Goal: Navigation & Orientation: Find specific page/section

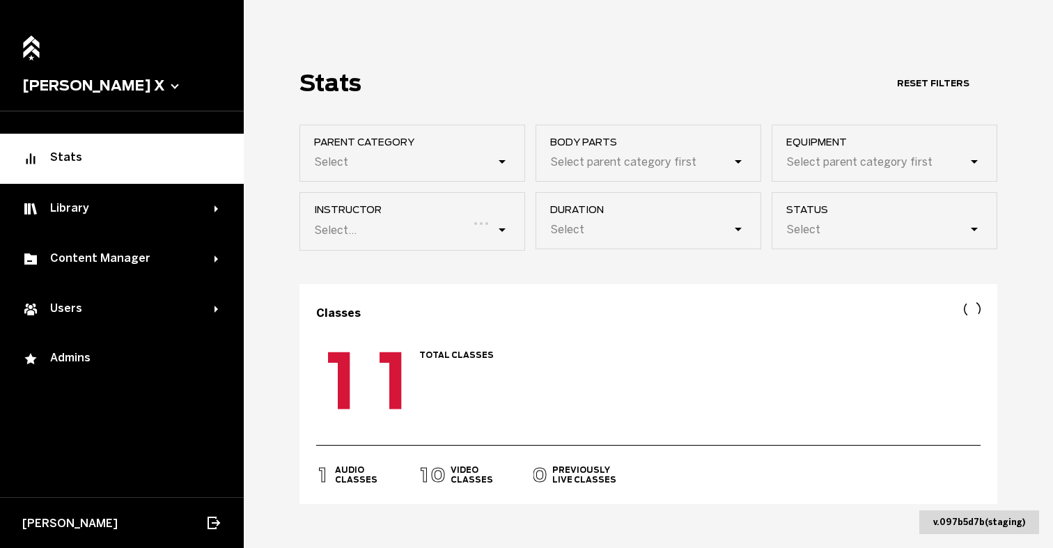
click at [96, 88] on button "[PERSON_NAME] X" at bounding box center [121, 85] width 199 height 17
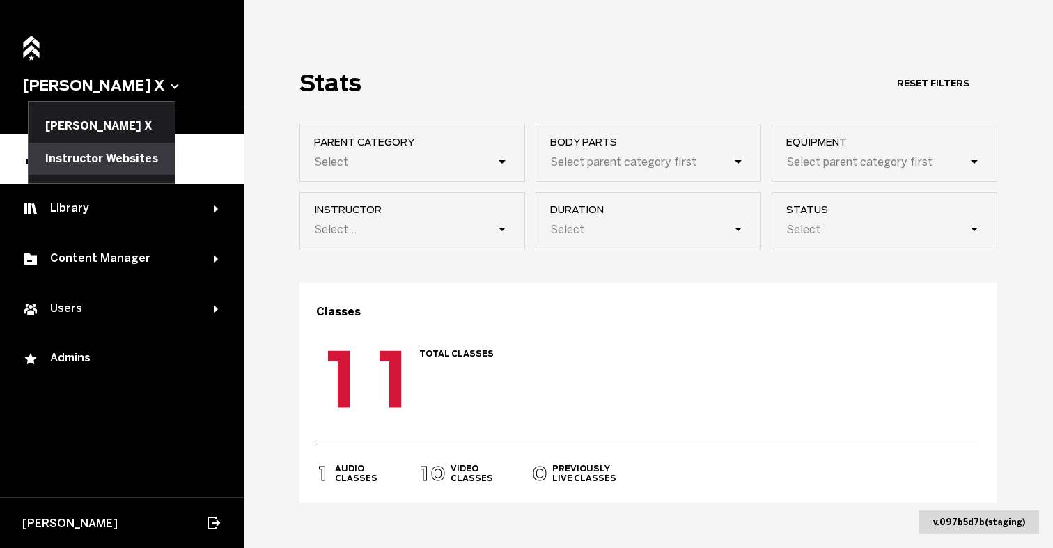
click at [102, 164] on button "Instructor Websites" at bounding box center [102, 159] width 146 height 32
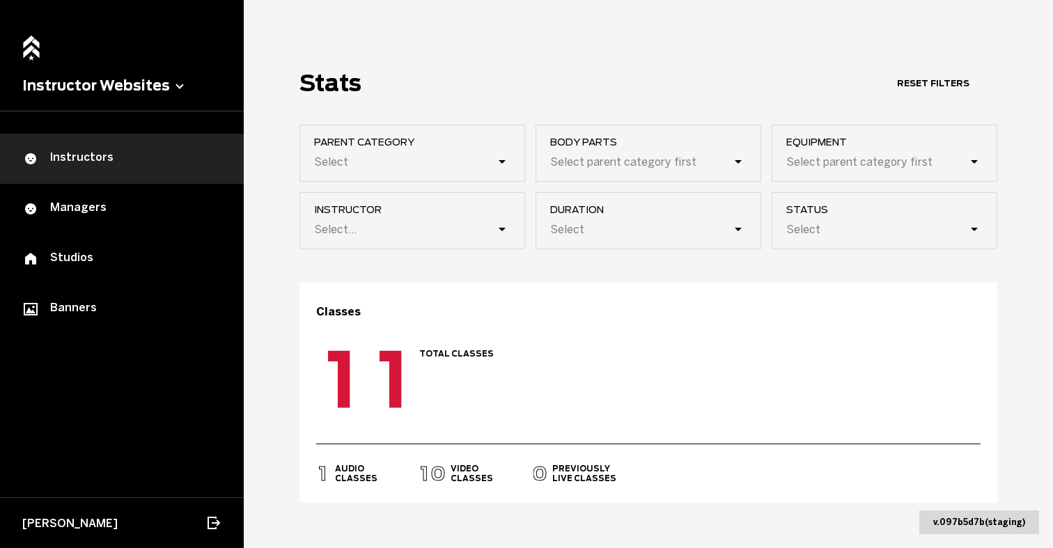
click at [92, 151] on div "Instructors" at bounding box center [121, 158] width 199 height 17
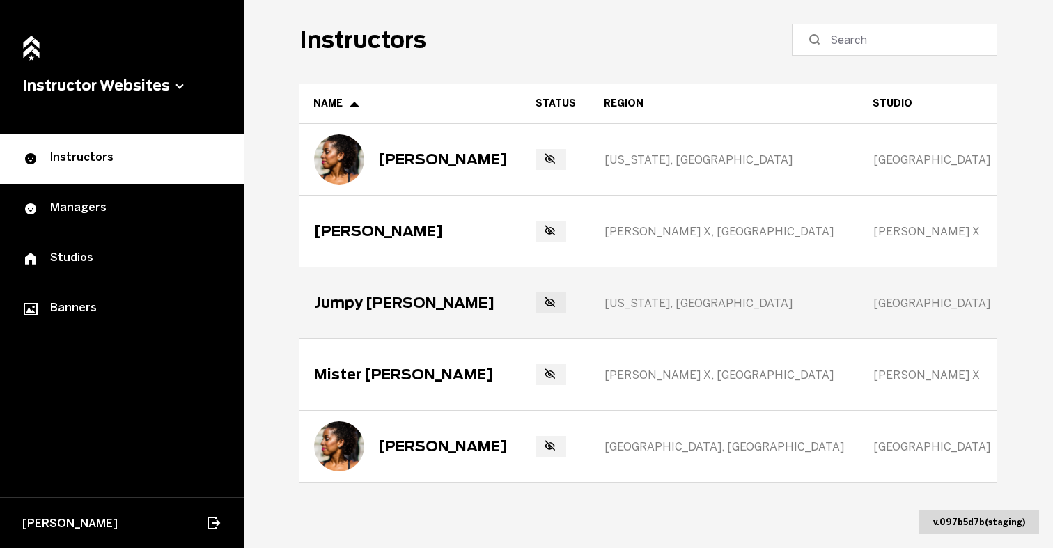
scroll to position [0, 78]
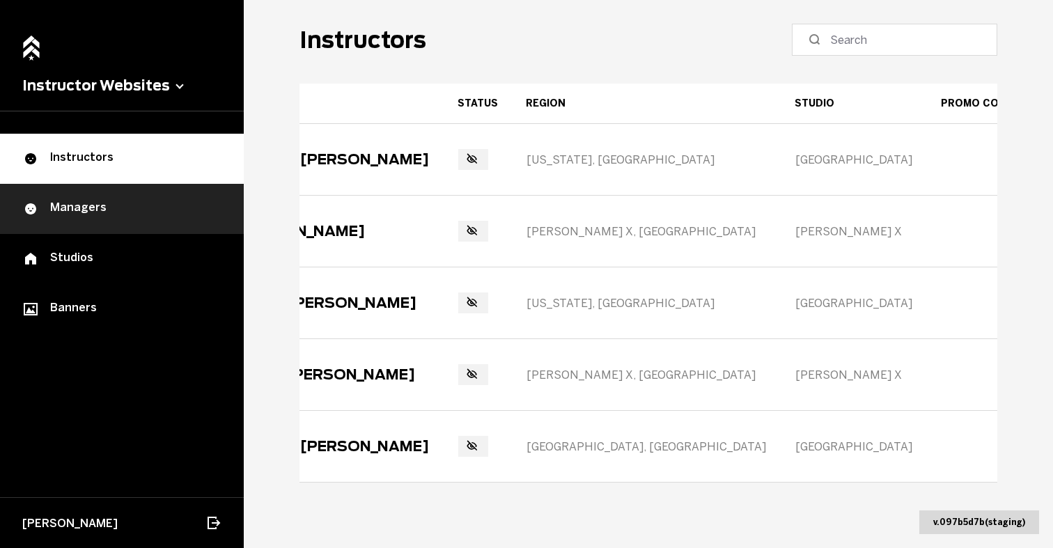
click at [81, 217] on div "Managers" at bounding box center [121, 209] width 199 height 17
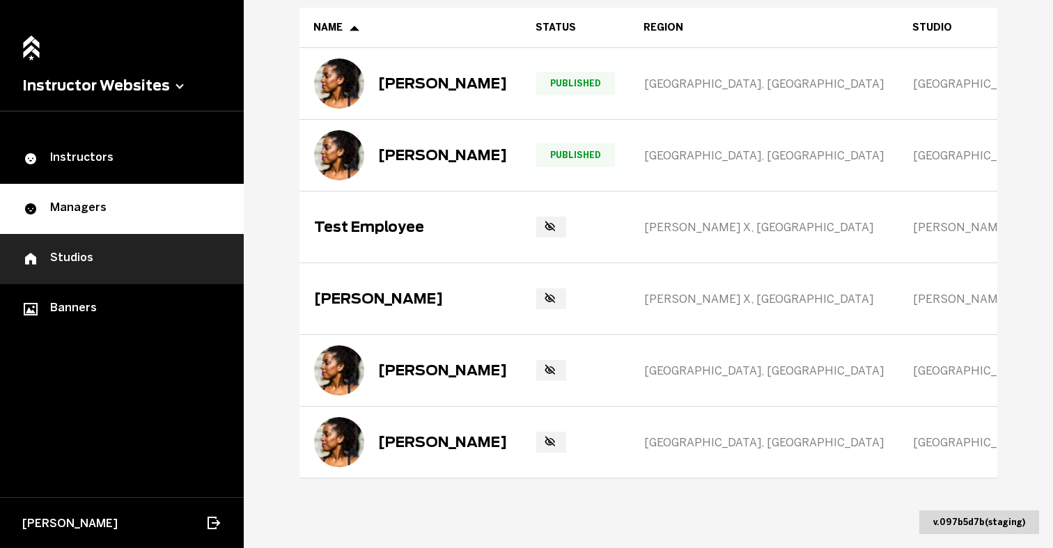
click at [64, 259] on div "Studios" at bounding box center [121, 259] width 199 height 17
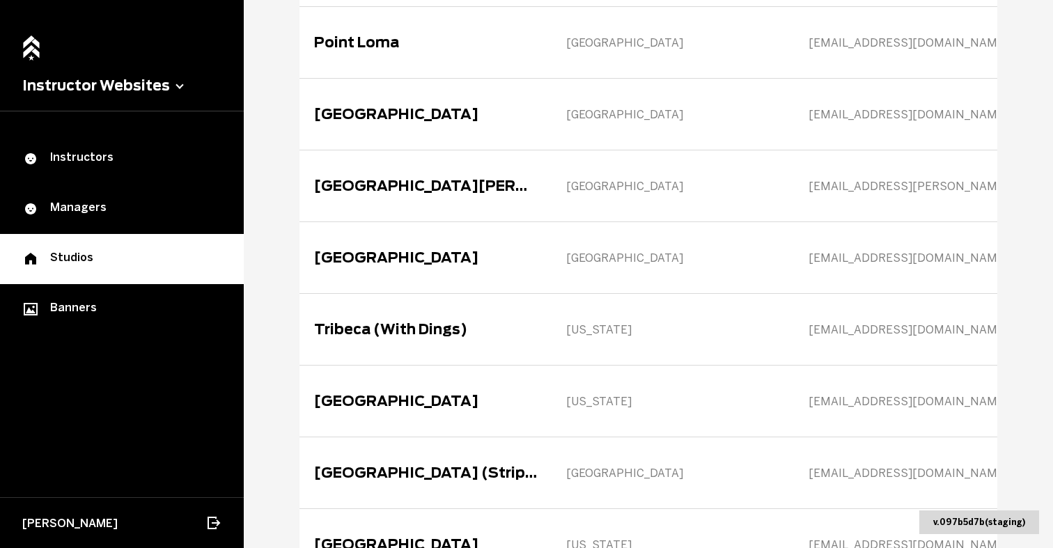
scroll to position [983, 0]
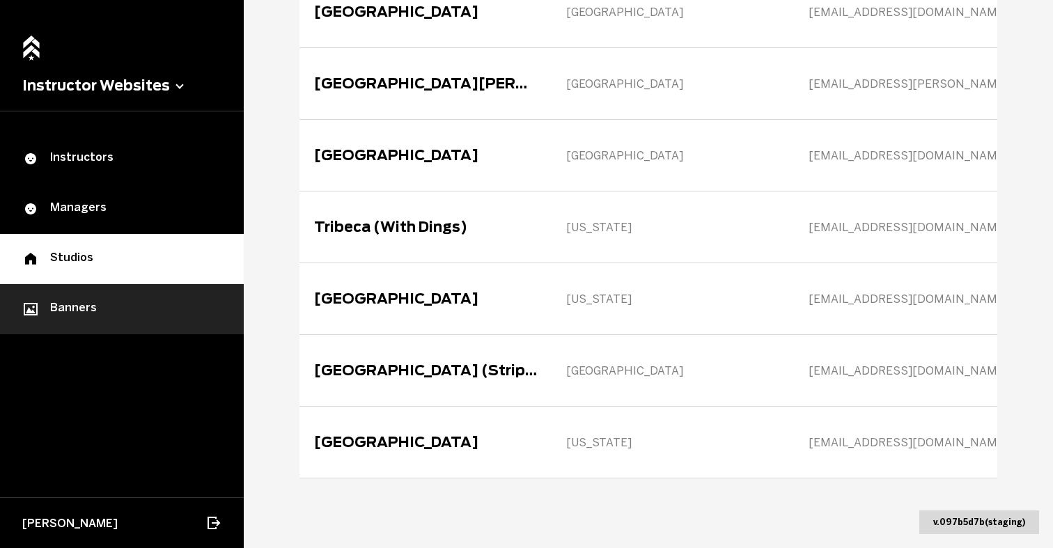
click at [111, 308] on div "Banners" at bounding box center [121, 309] width 199 height 17
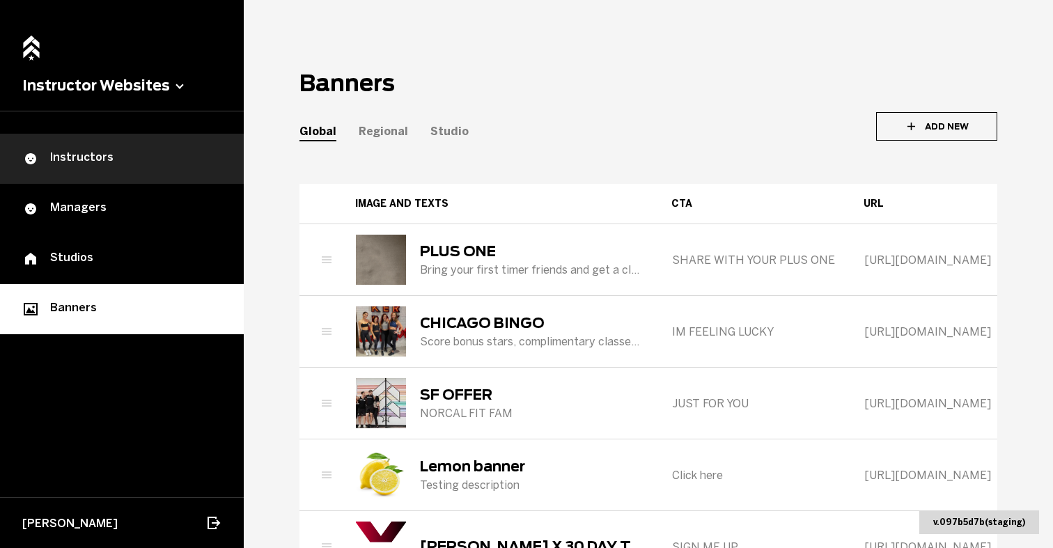
click at [113, 159] on div "Instructors" at bounding box center [121, 158] width 199 height 17
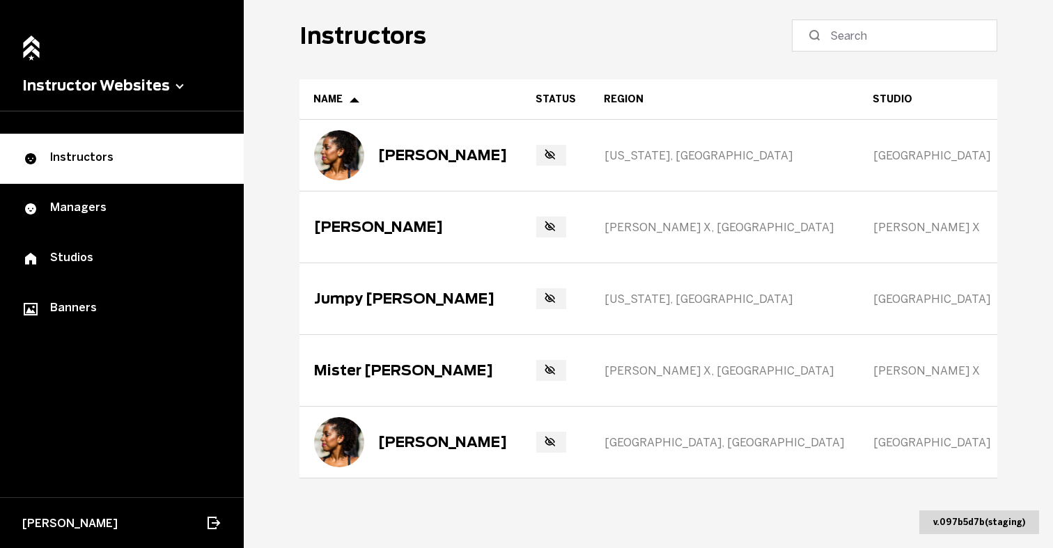
click at [170, 89] on button "Instructor Websites" at bounding box center [121, 85] width 199 height 17
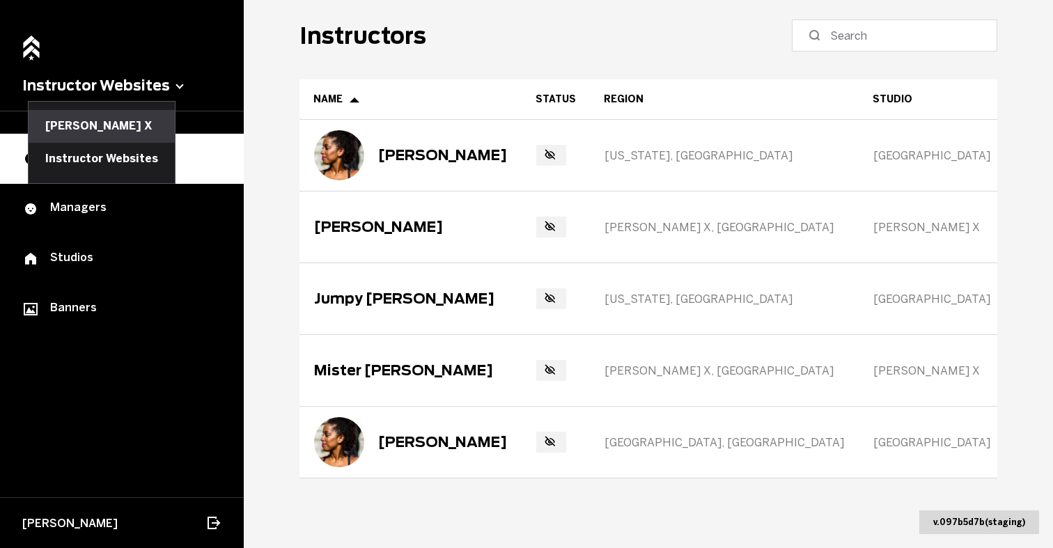
click at [112, 129] on button "[PERSON_NAME] X" at bounding box center [102, 126] width 146 height 32
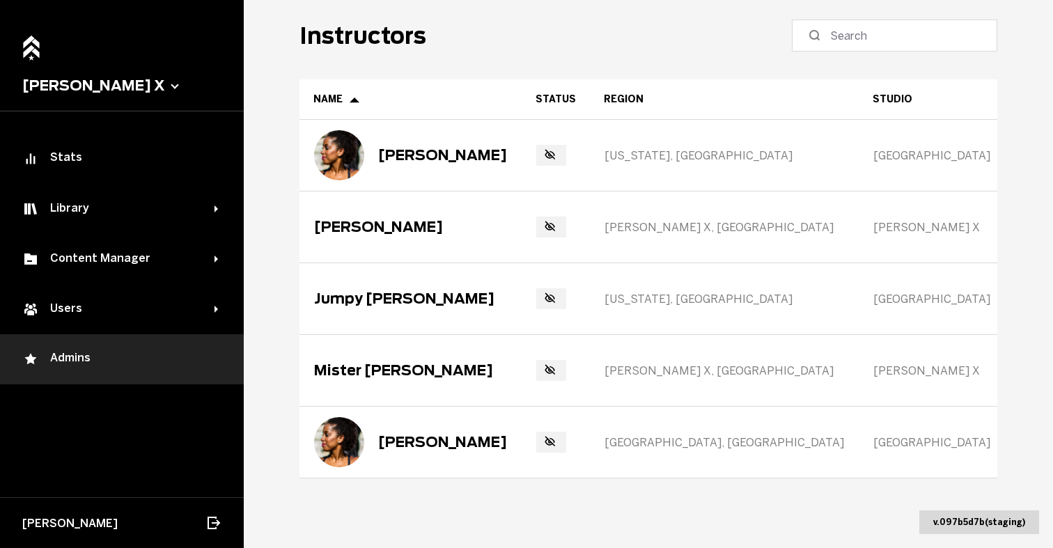
click at [124, 357] on div "Admins" at bounding box center [121, 359] width 199 height 17
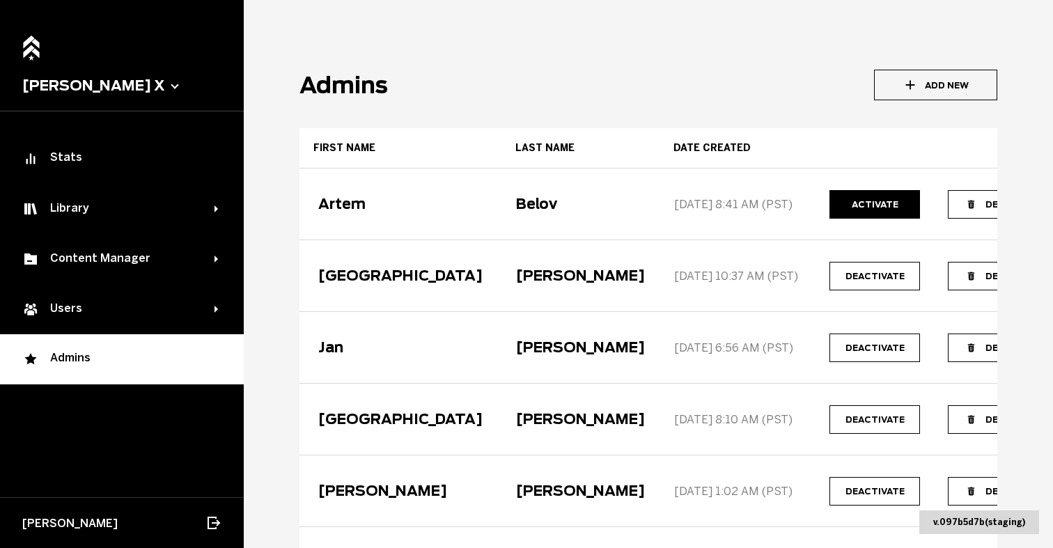
click at [917, 90] on button "Add New" at bounding box center [935, 85] width 123 height 31
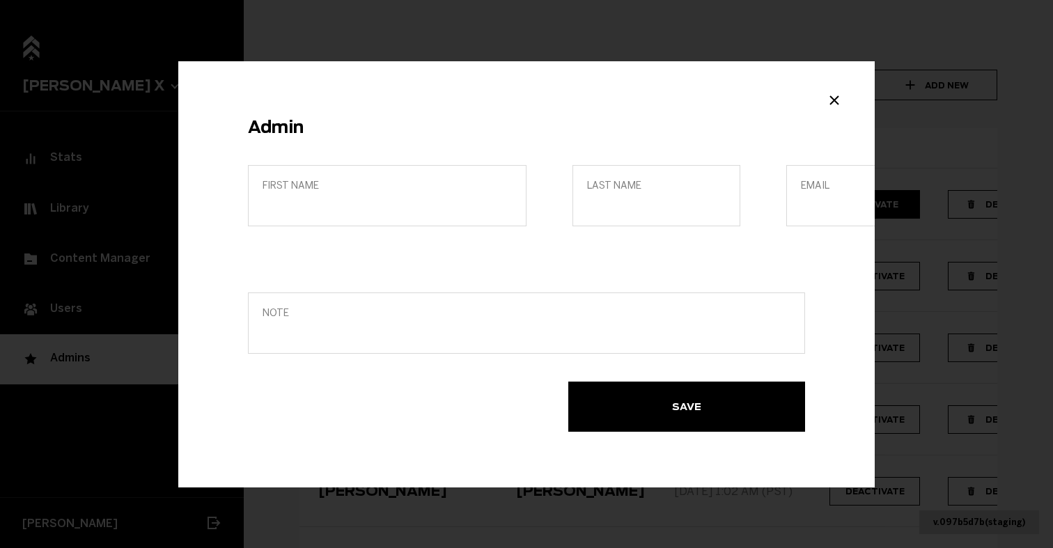
click at [479, 30] on div "Admin First name Last name Email Note Save" at bounding box center [526, 274] width 1053 height 548
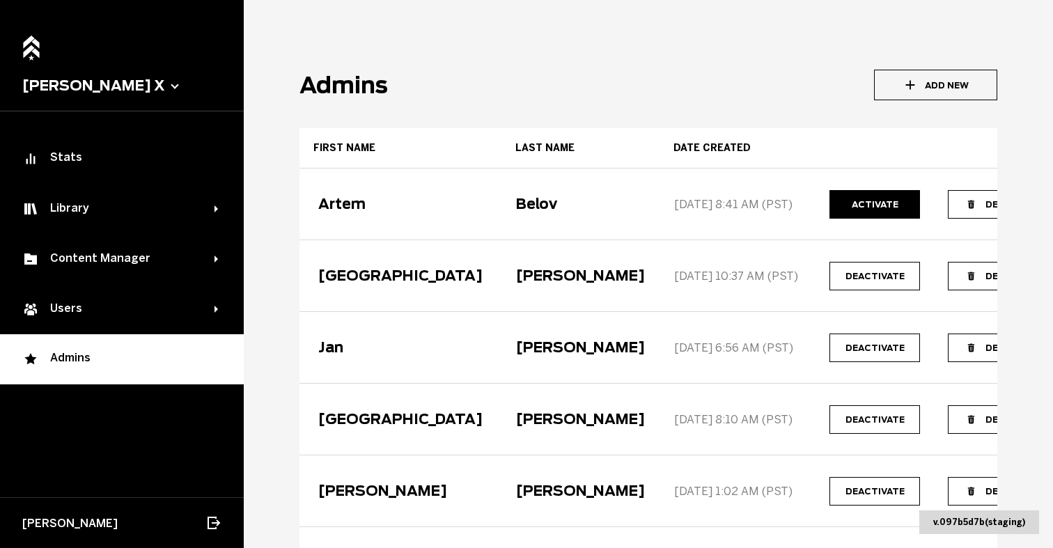
click at [84, 88] on button "[PERSON_NAME] X" at bounding box center [121, 85] width 199 height 17
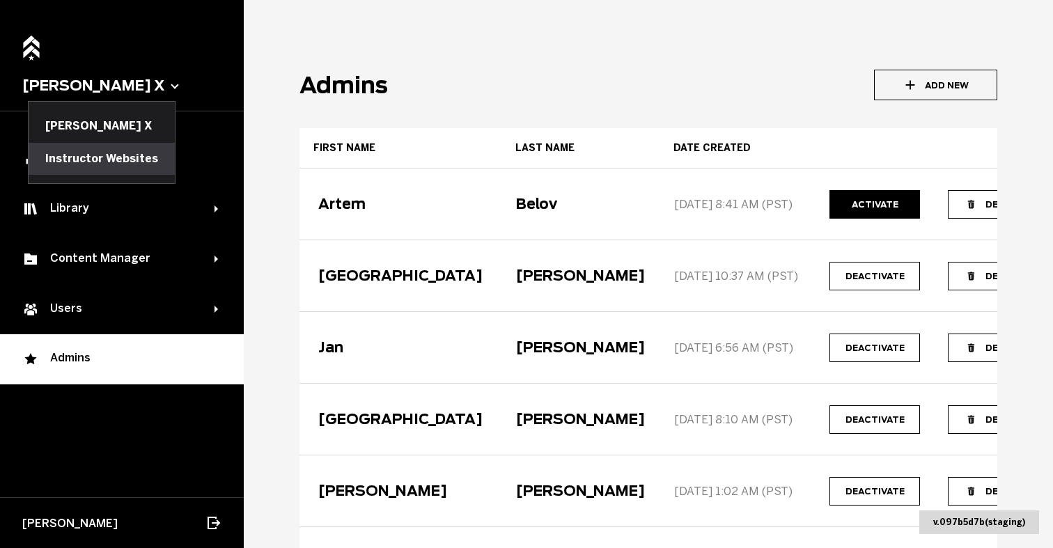
click at [88, 157] on button "Instructor Websites" at bounding box center [102, 159] width 146 height 32
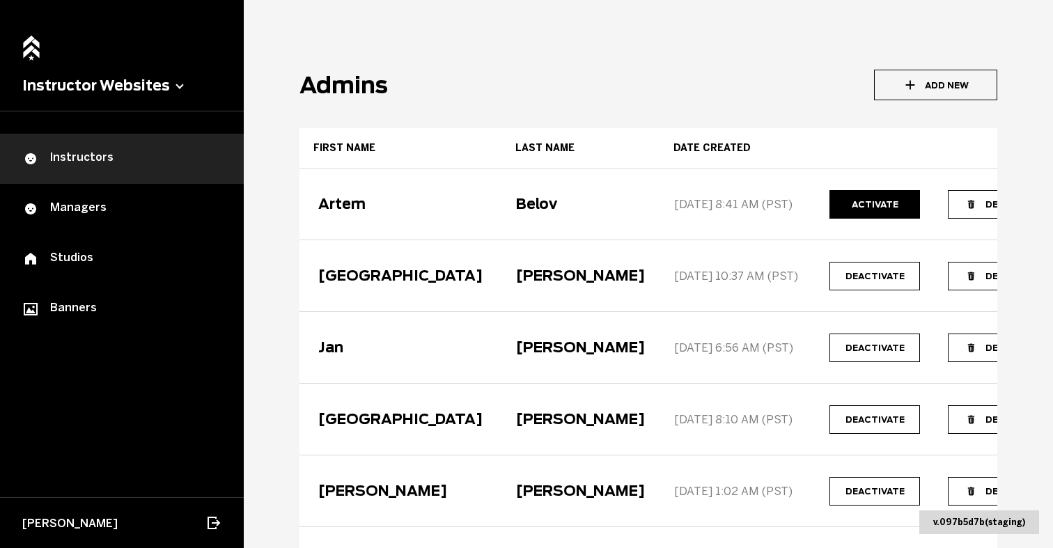
click at [112, 148] on link "Instructors" at bounding box center [122, 159] width 244 height 50
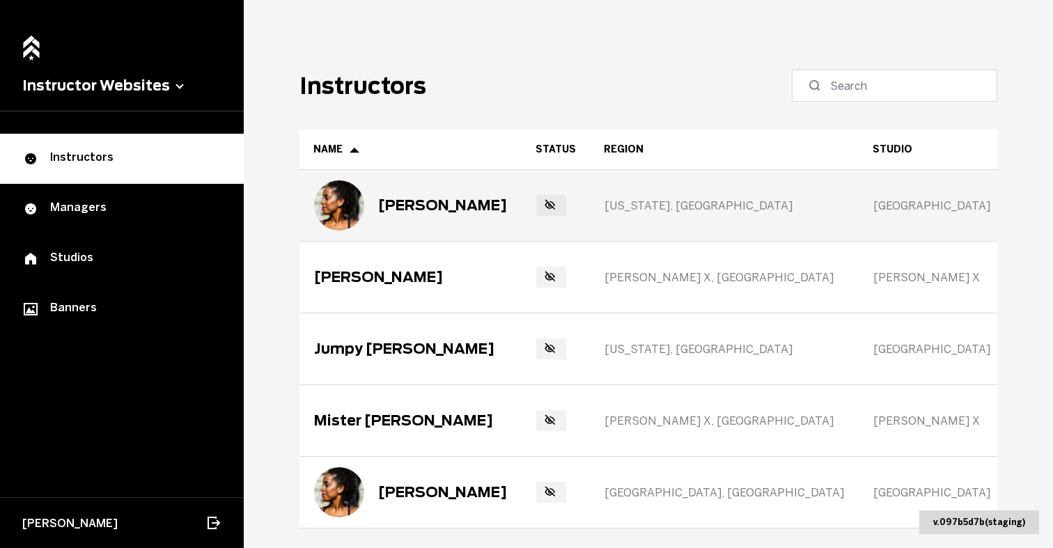
click at [415, 215] on div "[PERSON_NAME]" at bounding box center [410, 205] width 193 height 50
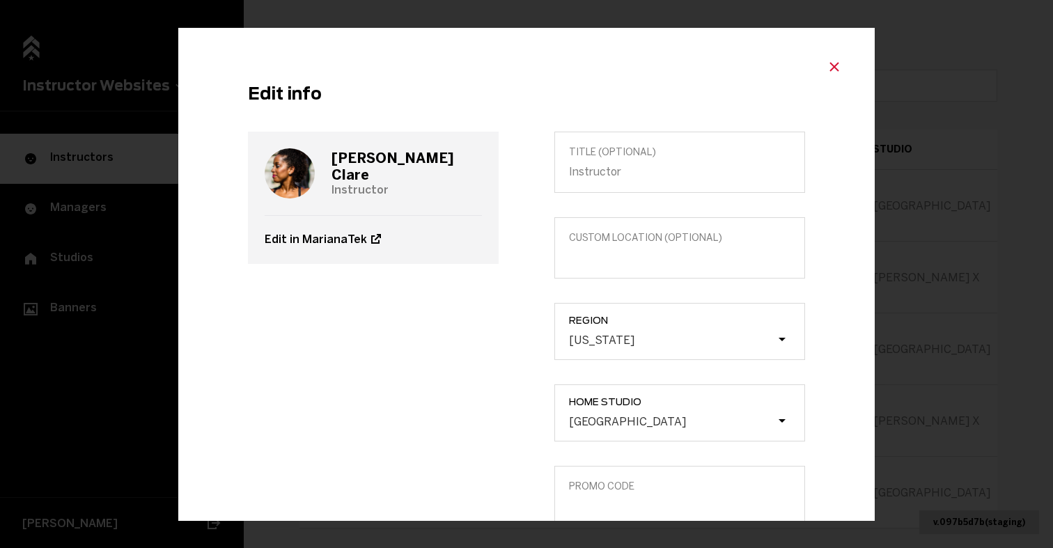
click at [841, 69] on icon "Close modal" at bounding box center [834, 66] width 17 height 17
